Goal: Information Seeking & Learning: Learn about a topic

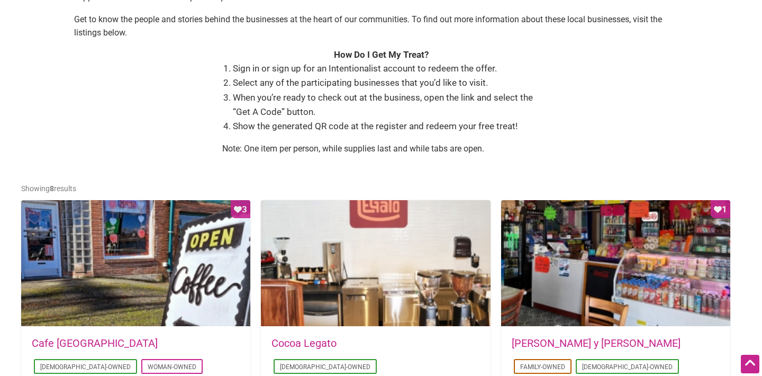
scroll to position [613, 0]
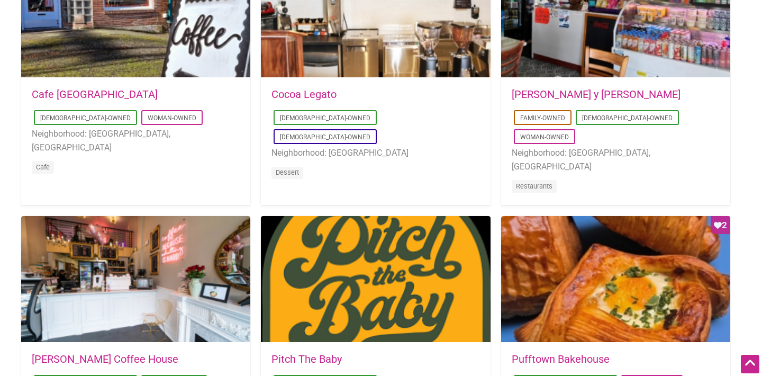
click at [74, 92] on link "Cafe Dulzura" at bounding box center [95, 94] width 126 height 13
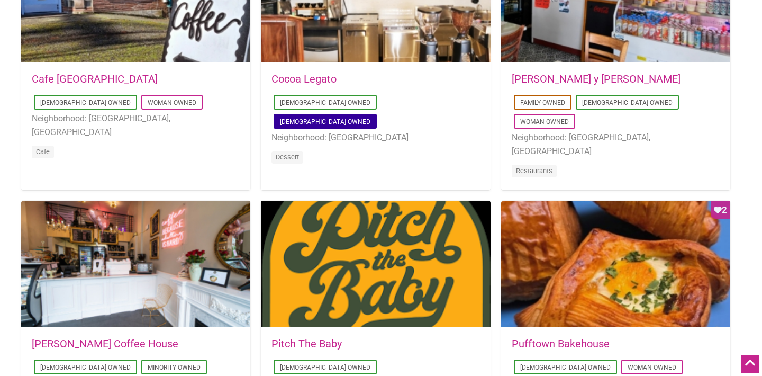
scroll to position [614, 0]
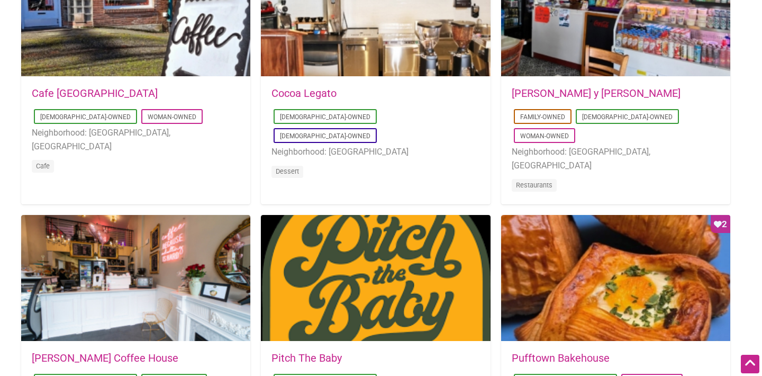
click at [611, 96] on link "Don Gallopinto y Tortas Locas" at bounding box center [596, 93] width 169 height 13
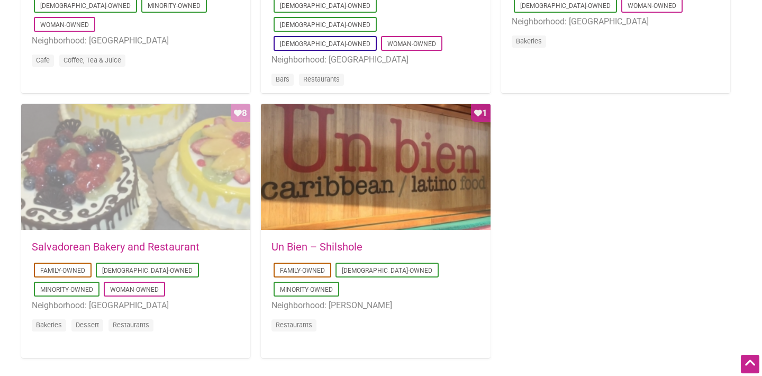
scroll to position [996, 0]
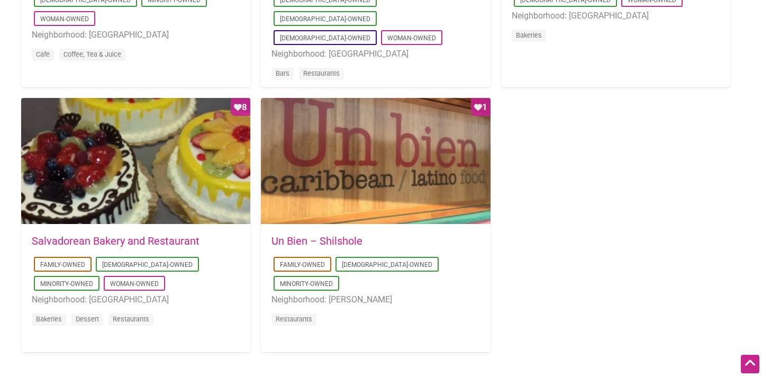
click at [80, 245] on link "Salvadorean Bakery and Restaurant" at bounding box center [116, 241] width 168 height 13
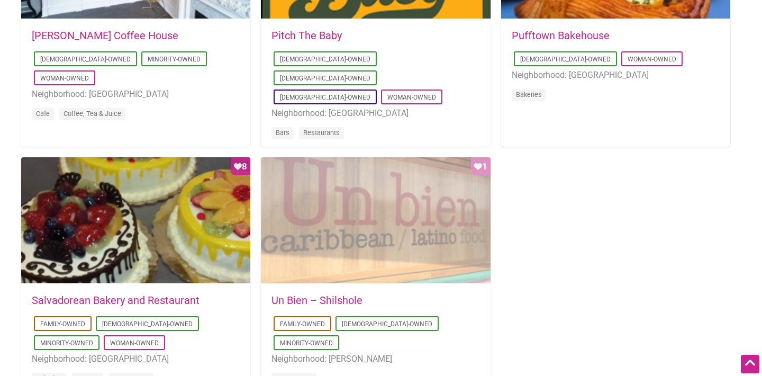
scroll to position [965, 0]
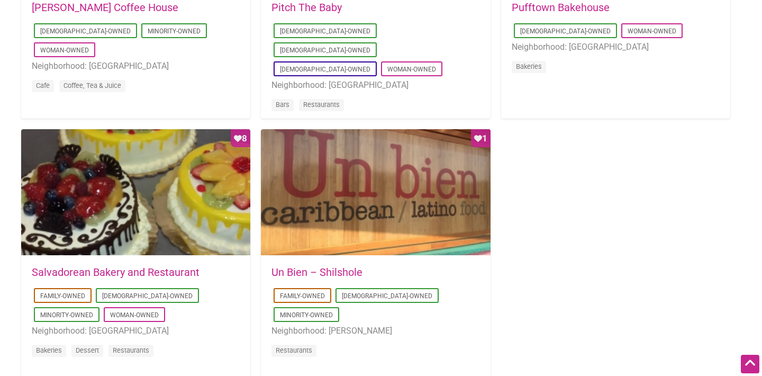
click at [142, 273] on link "Salvadorean Bakery and Restaurant" at bounding box center [116, 272] width 168 height 13
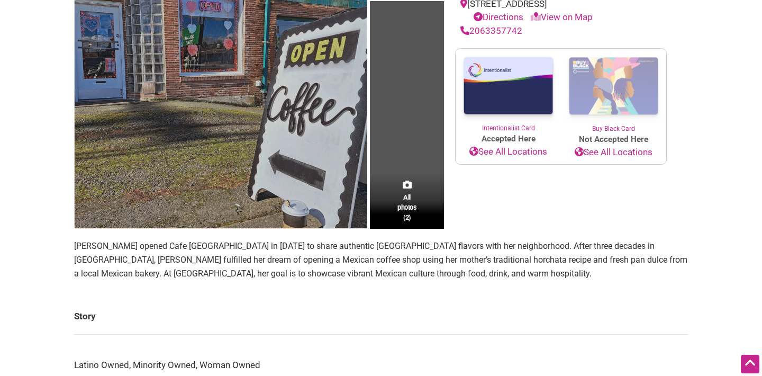
scroll to position [278, 0]
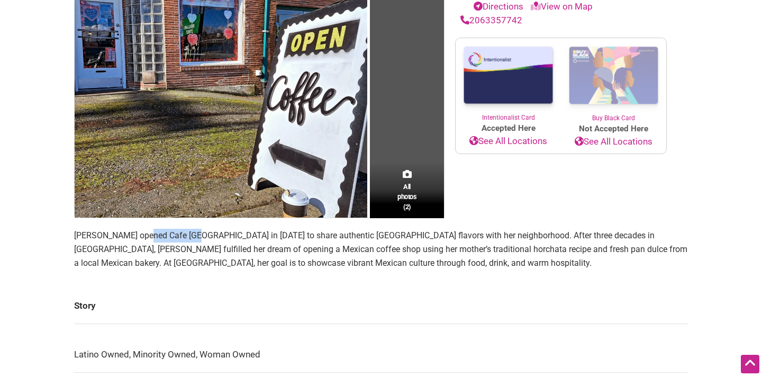
drag, startPoint x: 144, startPoint y: 235, endPoint x: 191, endPoint y: 235, distance: 47.1
click at [191, 235] on p "[PERSON_NAME] opened Cafe [GEOGRAPHIC_DATA] in [DATE] to share authentic [GEOGR…" at bounding box center [381, 249] width 614 height 41
copy p "Cafe [GEOGRAPHIC_DATA]"
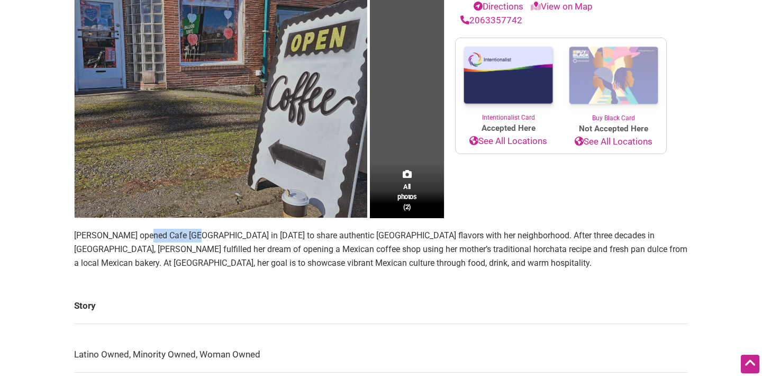
scroll to position [256, 0]
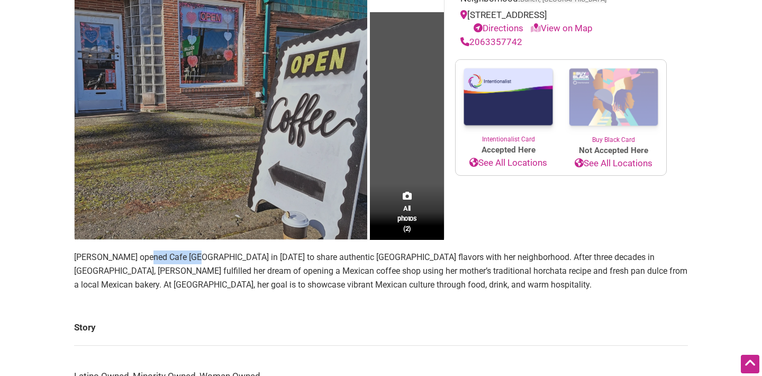
copy p "Cafe [GEOGRAPHIC_DATA]"
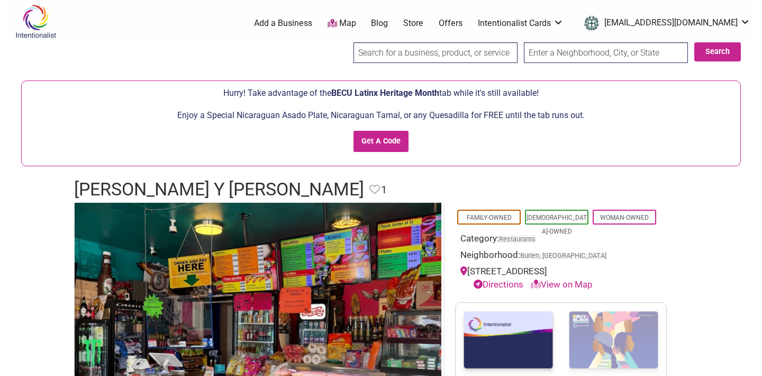
click at [284, 183] on h1 "Don Gallopinto y Tortas Locas" at bounding box center [219, 189] width 290 height 25
click at [284, 184] on h1 "Don Gallopinto y Tortas Locas" at bounding box center [219, 189] width 290 height 25
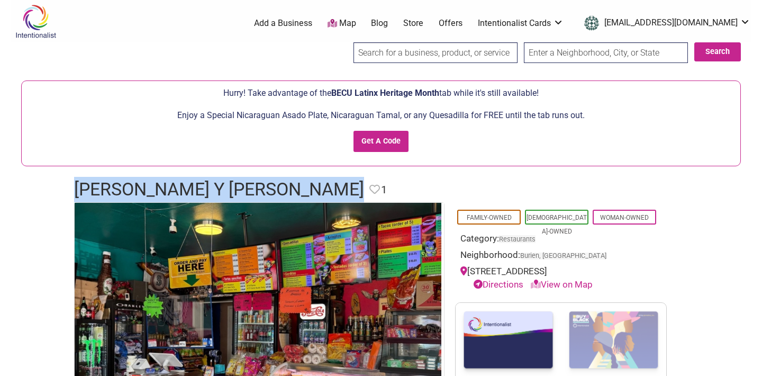
copy h1 "Don Gallopinto y Tortas Locas"
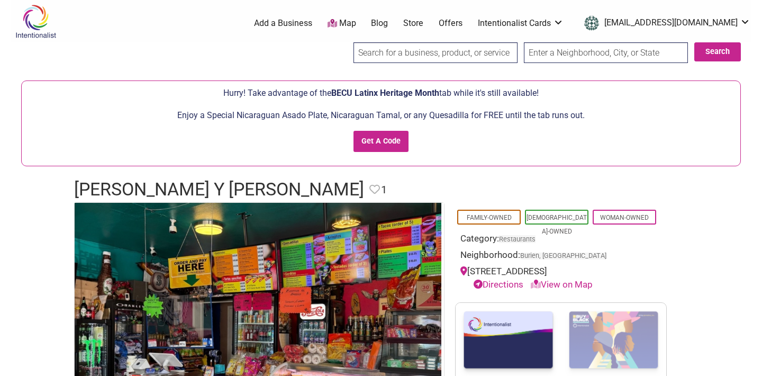
click at [239, 193] on h1 "Don Gallopinto y Tortas Locas" at bounding box center [219, 189] width 290 height 25
click at [239, 193] on h1 "[PERSON_NAME] y [PERSON_NAME]" at bounding box center [219, 189] width 290 height 25
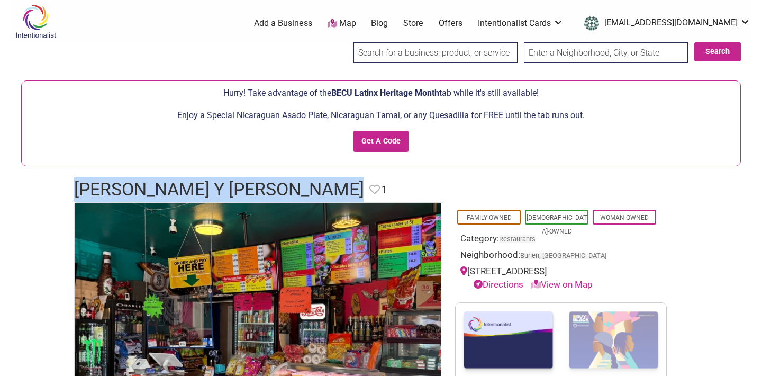
click at [239, 193] on h1 "Don Gallopinto y Tortas Locas" at bounding box center [219, 189] width 290 height 25
copy h1 "Don Gallopinto y Tortas Locas"
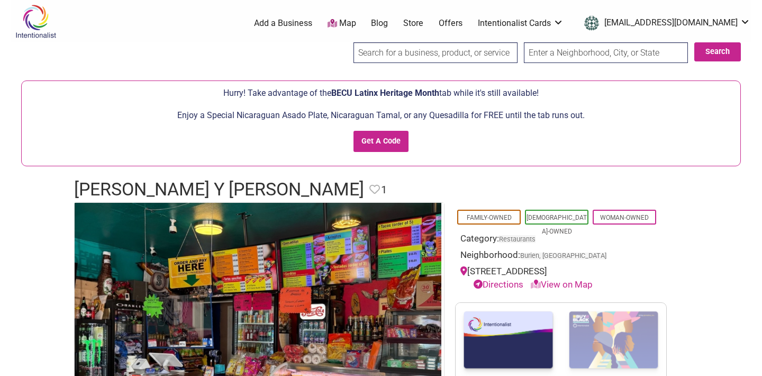
click at [261, 191] on h1 "[PERSON_NAME] y [PERSON_NAME]" at bounding box center [219, 189] width 290 height 25
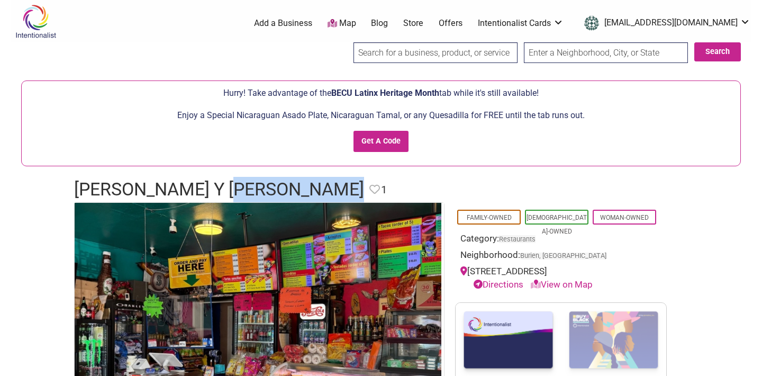
drag, startPoint x: 246, startPoint y: 191, endPoint x: 366, endPoint y: 192, distance: 120.2
click at [364, 192] on h1 "[PERSON_NAME] y [PERSON_NAME]" at bounding box center [219, 189] width 290 height 25
copy h1 "Tortas Locas"
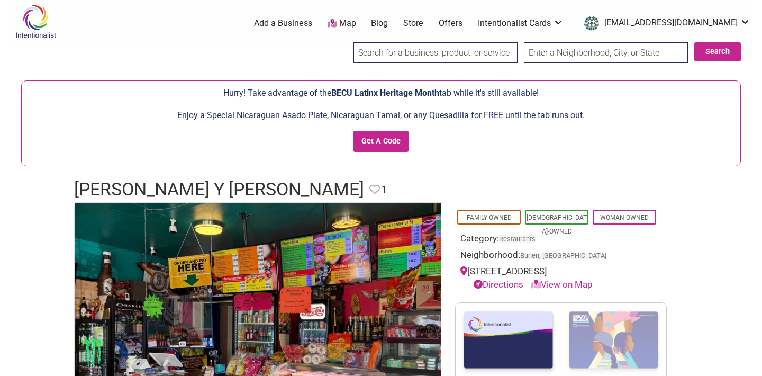
click at [191, 195] on h1 "[PERSON_NAME] y [PERSON_NAME]" at bounding box center [219, 189] width 290 height 25
click at [191, 195] on h1 "Don Gallopinto y Tortas Locas" at bounding box center [219, 189] width 290 height 25
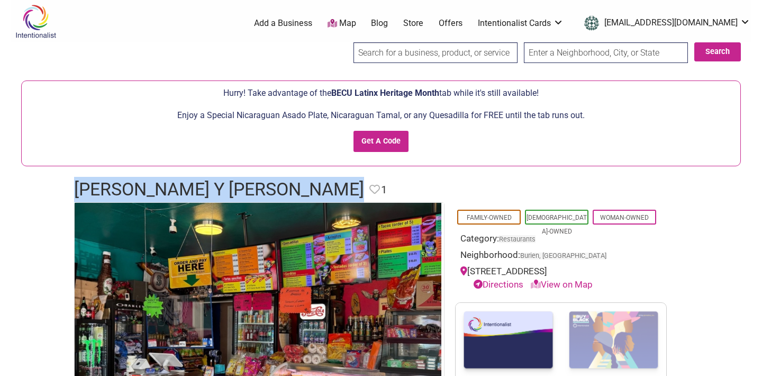
click at [191, 195] on h1 "Don Gallopinto y Tortas Locas" at bounding box center [219, 189] width 290 height 25
copy h1 "Don Gallopinto y Tortas Locas"
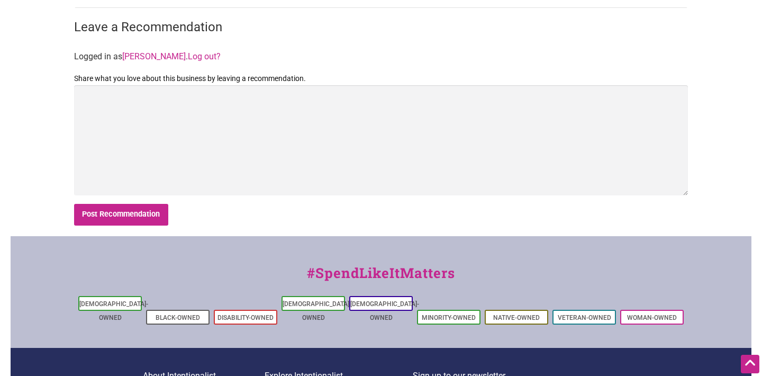
scroll to position [736, 0]
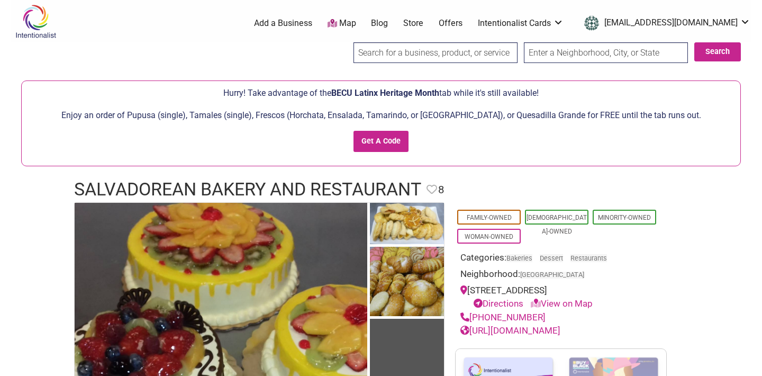
click at [297, 190] on h1 "Salvadorean Bakery and Restaurant" at bounding box center [247, 189] width 347 height 25
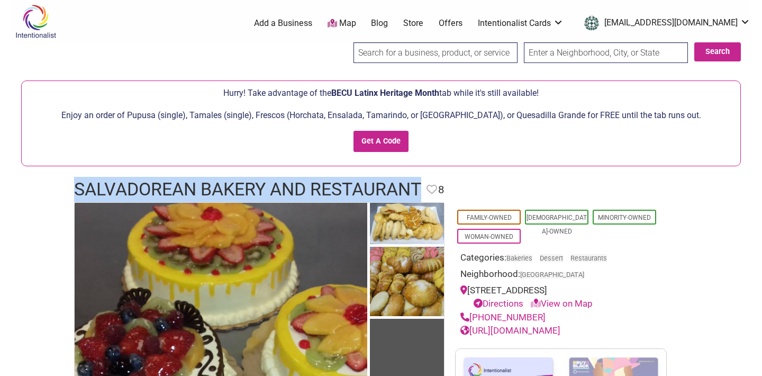
click at [297, 190] on h1 "Salvadorean Bakery and Restaurant" at bounding box center [247, 189] width 347 height 25
copy h1 "Salvadorean Bakery and Restaurant"
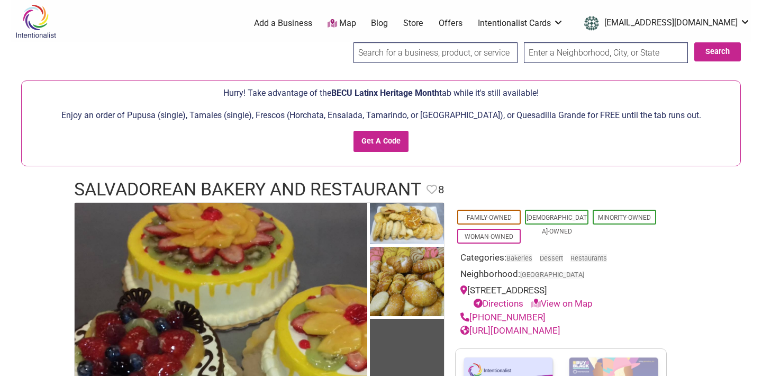
click at [317, 190] on h1 "Salvadorean Bakery and Restaurant" at bounding box center [247, 189] width 347 height 25
click at [316, 190] on h1 "Salvadorean Bakery and Restaurant" at bounding box center [247, 189] width 347 height 25
click at [292, 185] on h1 "Salvadorean Bakery and Restaurant" at bounding box center [247, 189] width 347 height 25
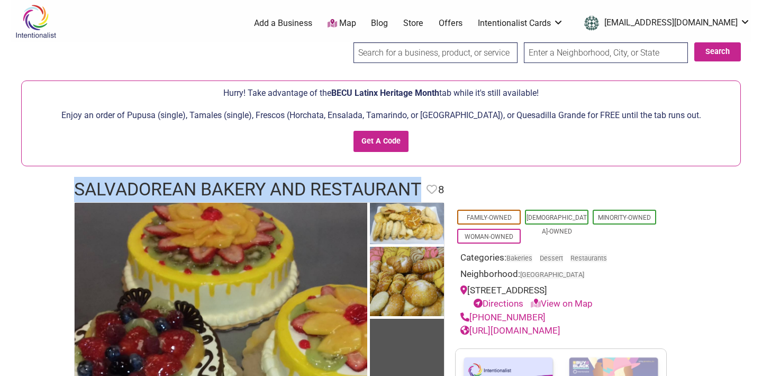
click at [292, 185] on h1 "Salvadorean Bakery and Restaurant" at bounding box center [247, 189] width 347 height 25
copy h1 "Salvadorean Bakery and Restaurant"
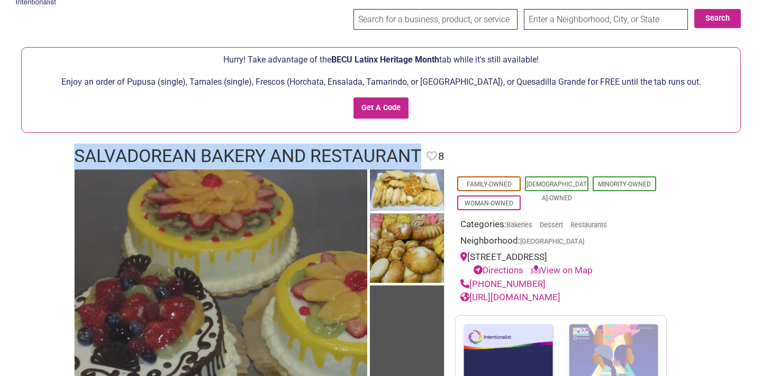
scroll to position [24, 0]
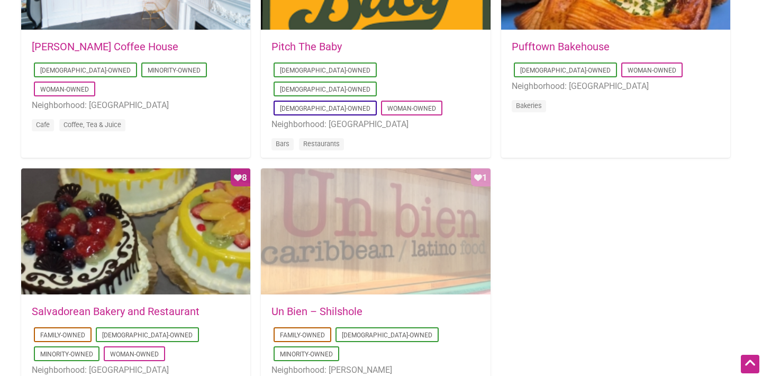
scroll to position [926, 0]
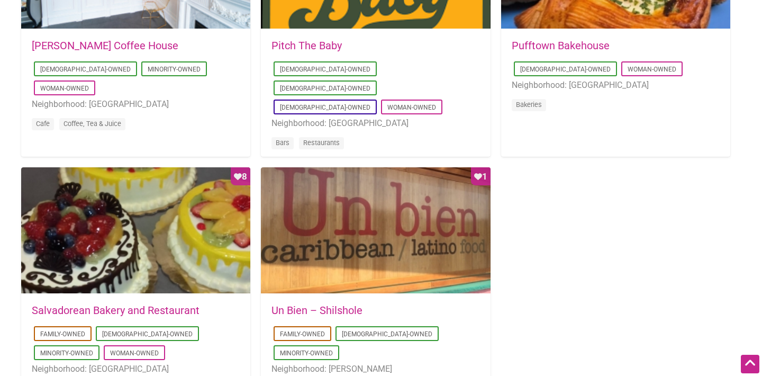
click at [360, 307] on link "Un Bien – Shilshole" at bounding box center [317, 310] width 91 height 13
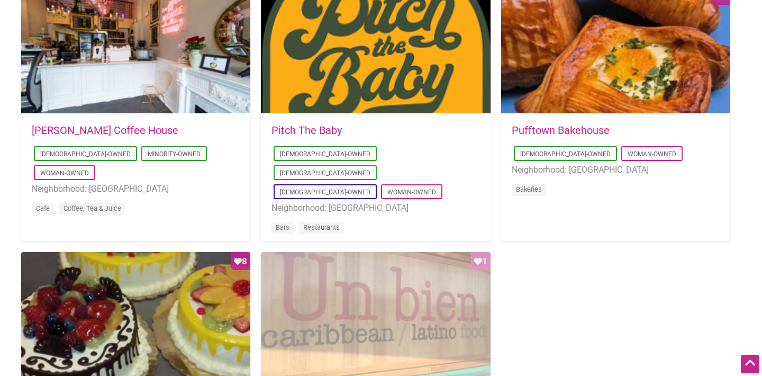
scroll to position [829, 0]
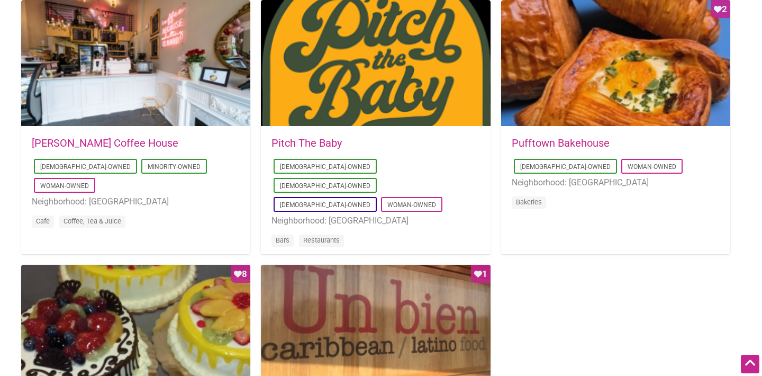
click at [564, 140] on link "Pufftown Bakehouse" at bounding box center [561, 143] width 98 height 13
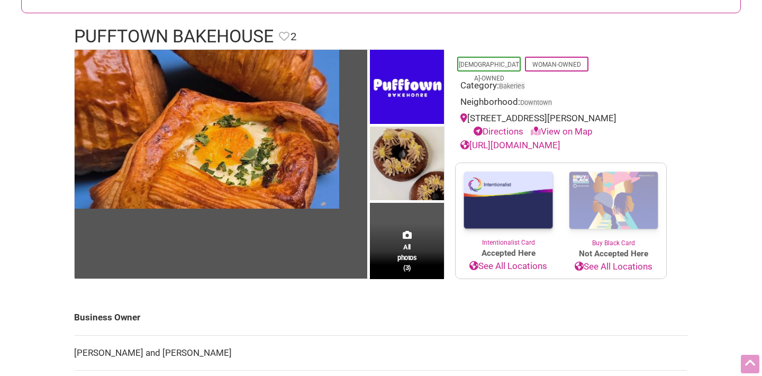
scroll to position [156, 0]
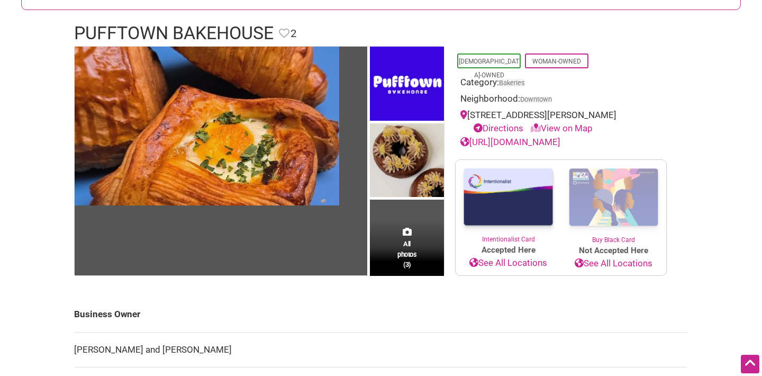
click at [224, 33] on h1 "Pufftown Bakehouse" at bounding box center [174, 33] width 200 height 25
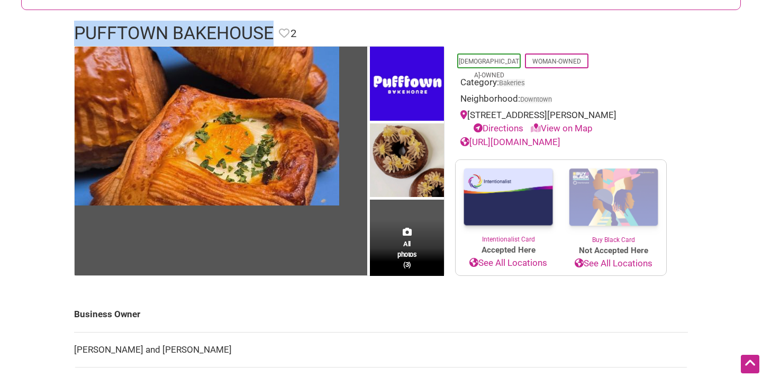
click at [224, 33] on h1 "Pufftown Bakehouse" at bounding box center [174, 33] width 200 height 25
copy h1 "Pufftown Bakehouse"
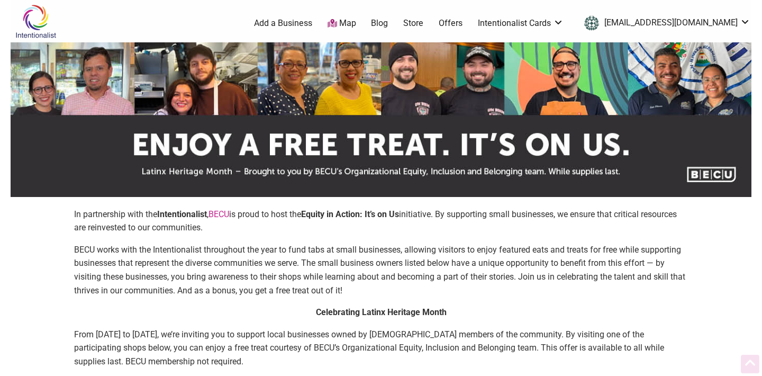
scroll to position [829, 0]
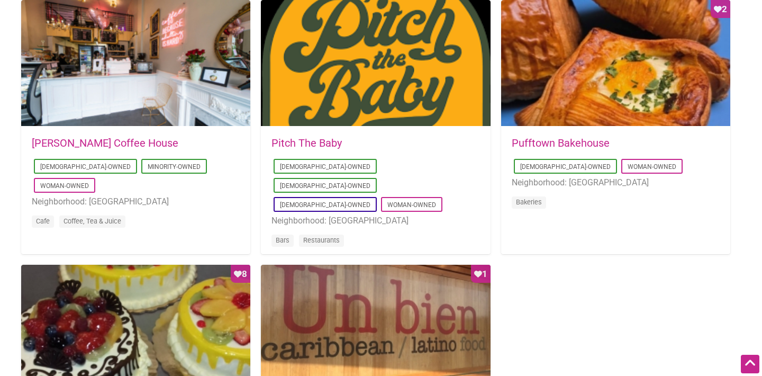
click at [322, 142] on link "Pitch The Baby" at bounding box center [307, 143] width 70 height 13
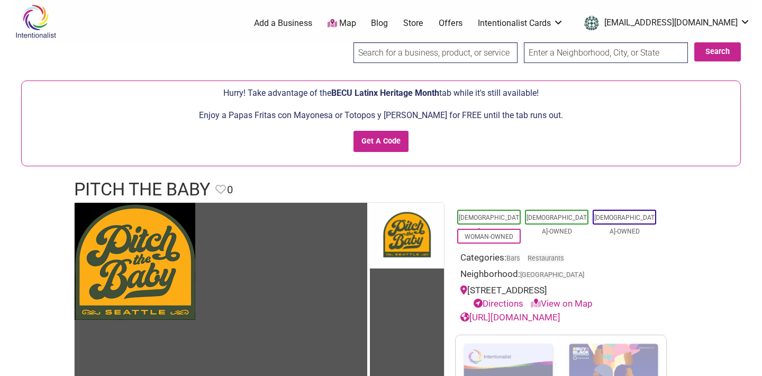
click at [172, 185] on h1 "Pitch The Baby" at bounding box center [142, 189] width 136 height 25
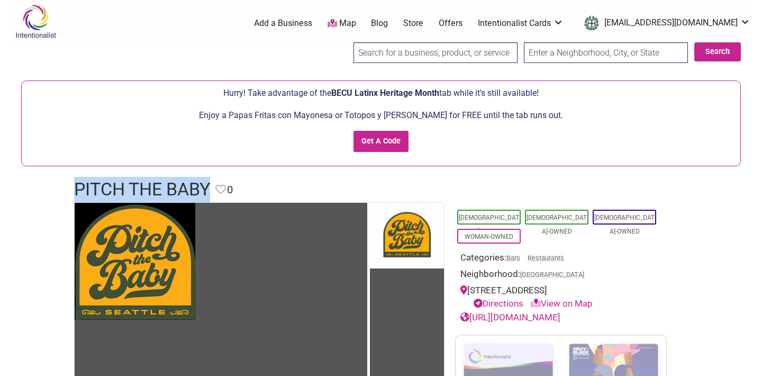
click at [172, 185] on h1 "Pitch The Baby" at bounding box center [142, 189] width 136 height 25
copy h1 "Pitch The Baby"
